Goal: Entertainment & Leisure: Consume media (video, audio)

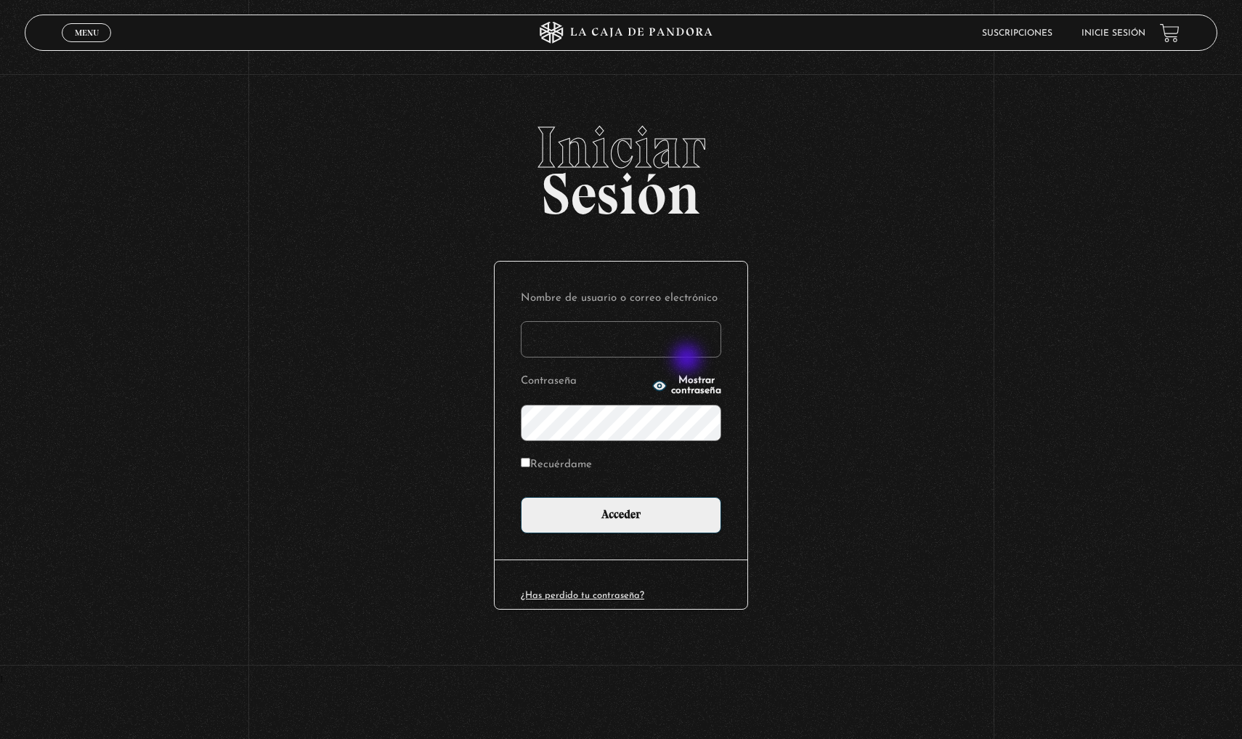
type input "angieespinoza88@hotmail.com"
click at [621, 513] on input "Acceder" at bounding box center [621, 515] width 201 height 36
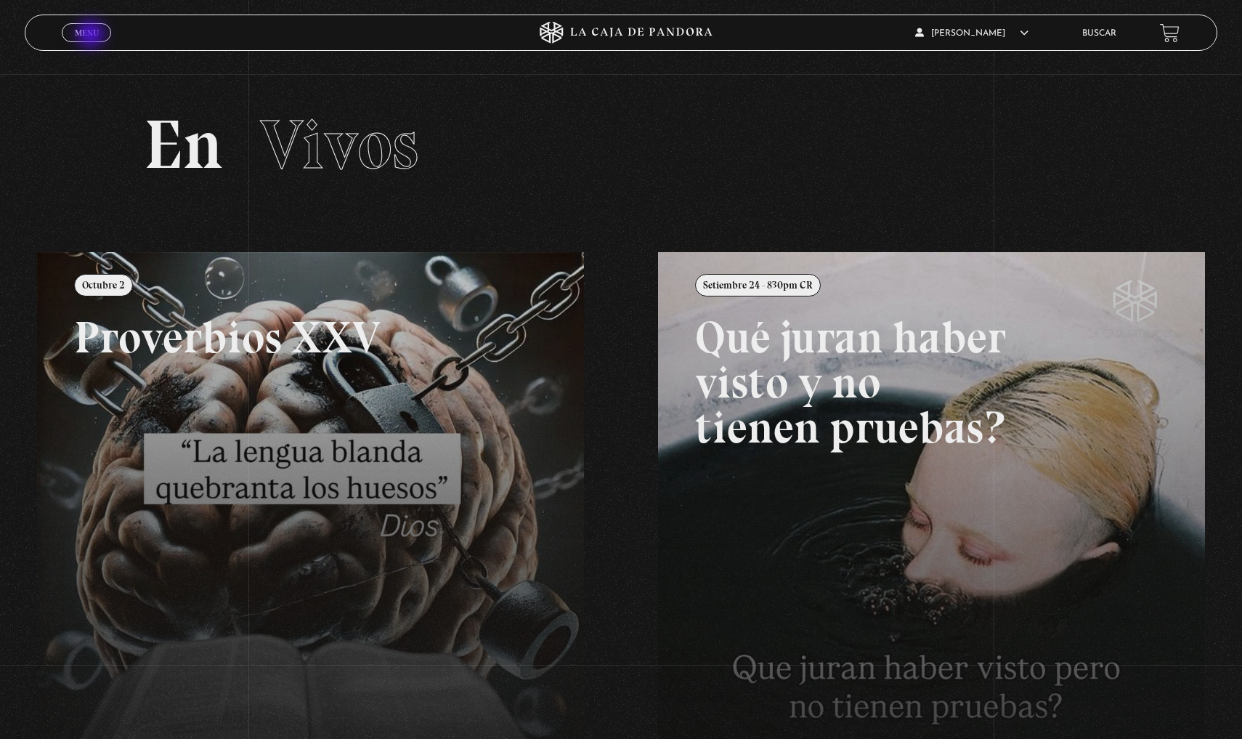
click at [92, 36] on span "Menu" at bounding box center [87, 32] width 24 height 9
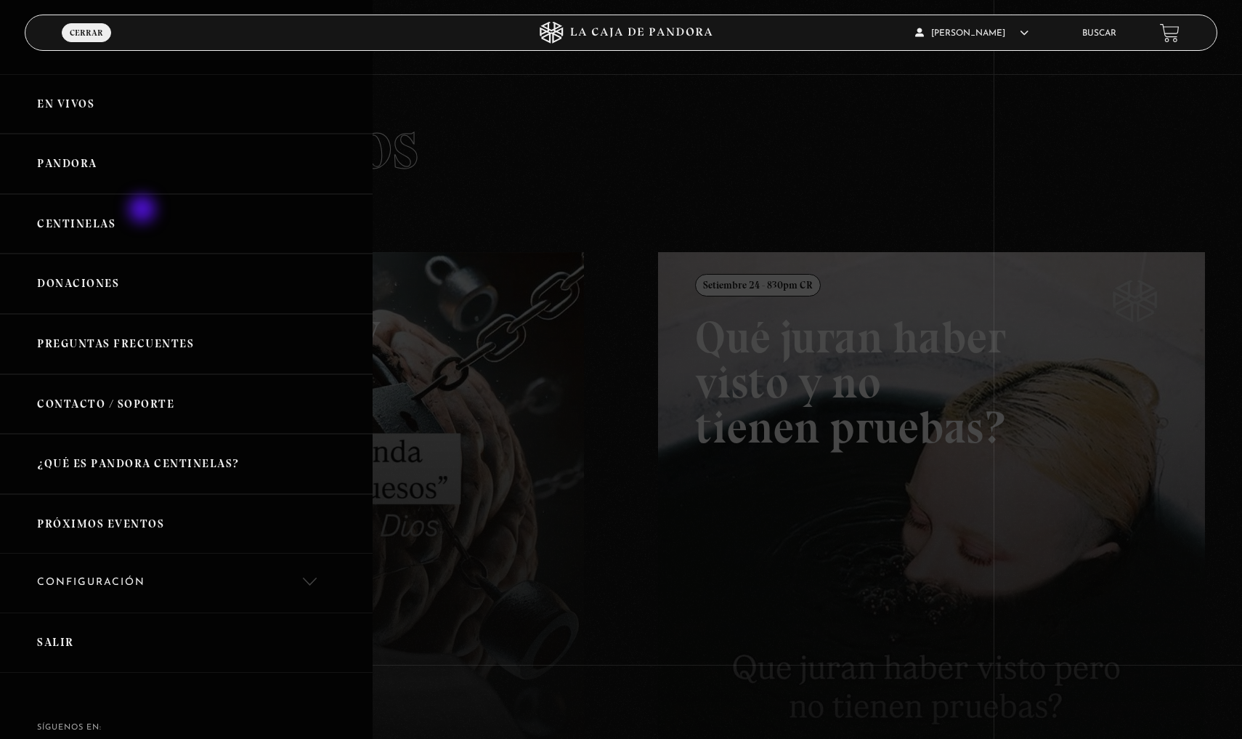
click at [144, 211] on link "Centinelas" at bounding box center [186, 224] width 373 height 60
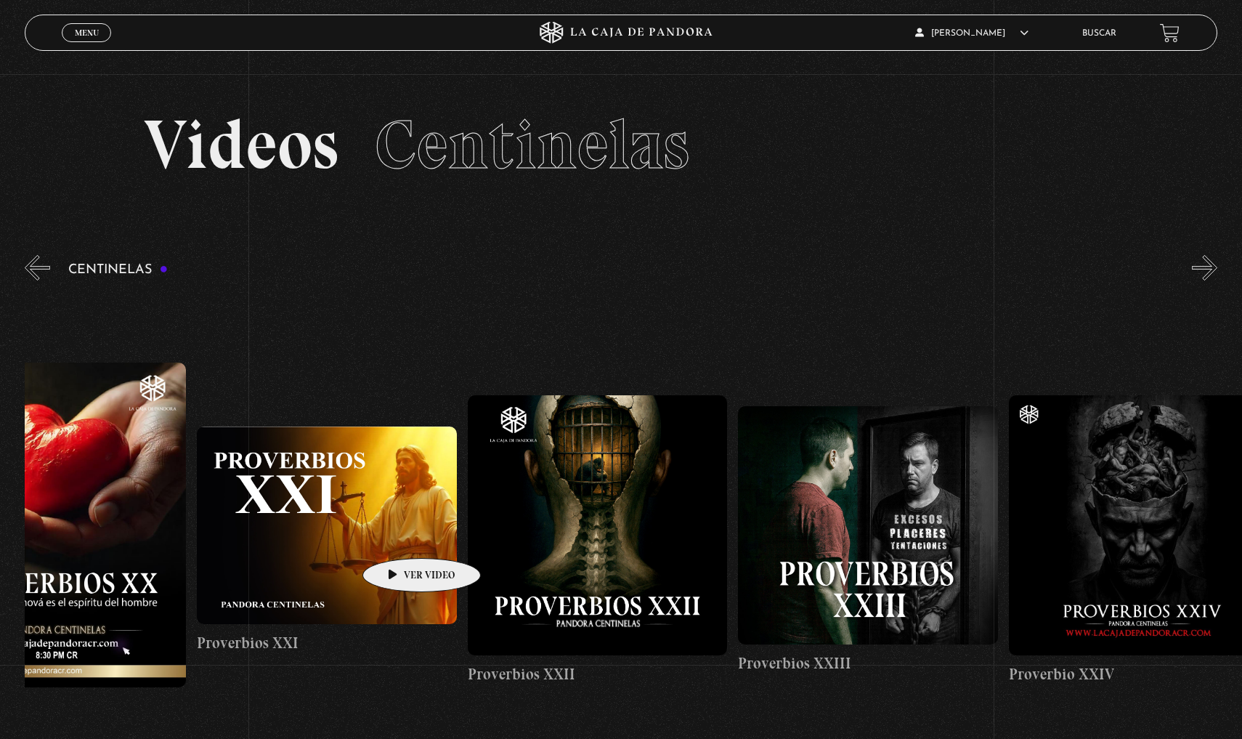
scroll to position [0, 6054]
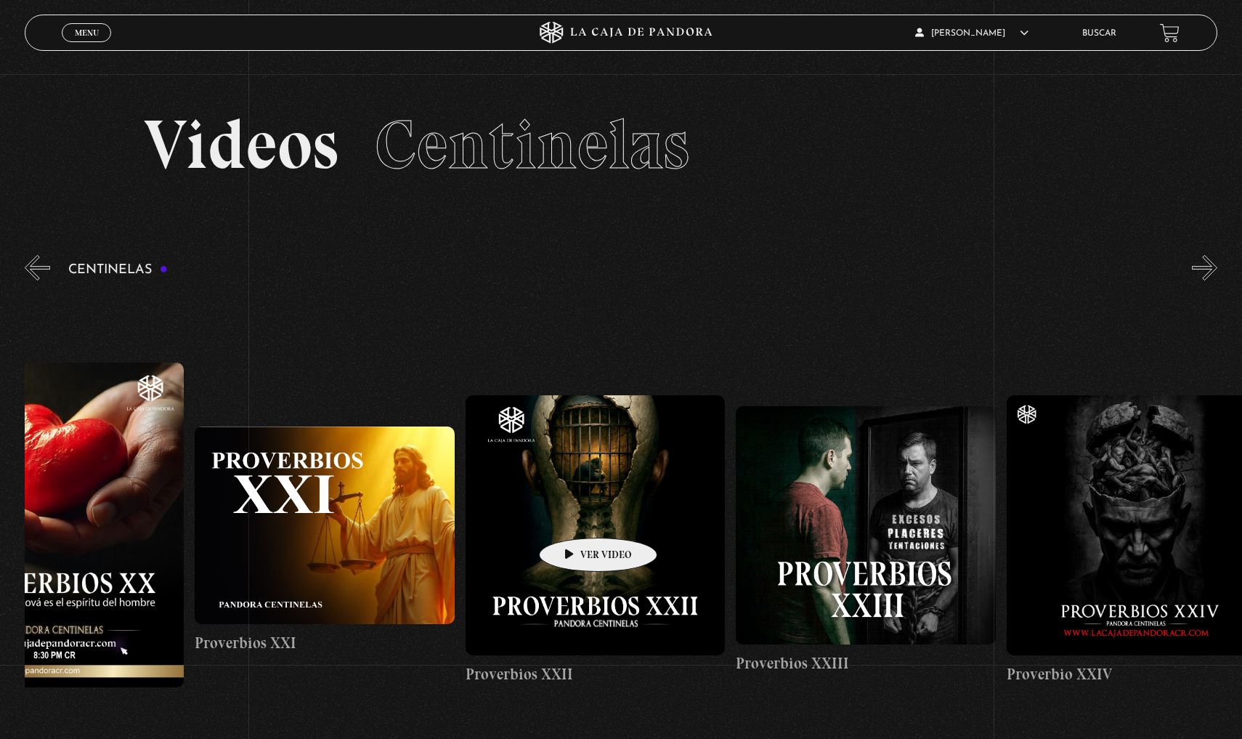
click at [575, 516] on figure at bounding box center [595, 524] width 259 height 259
